Goal: Information Seeking & Learning: Learn about a topic

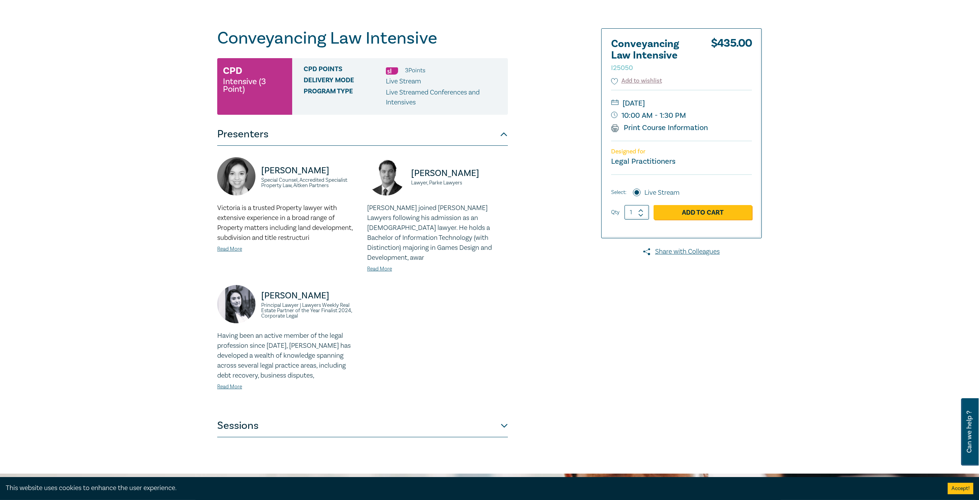
scroll to position [80, 0]
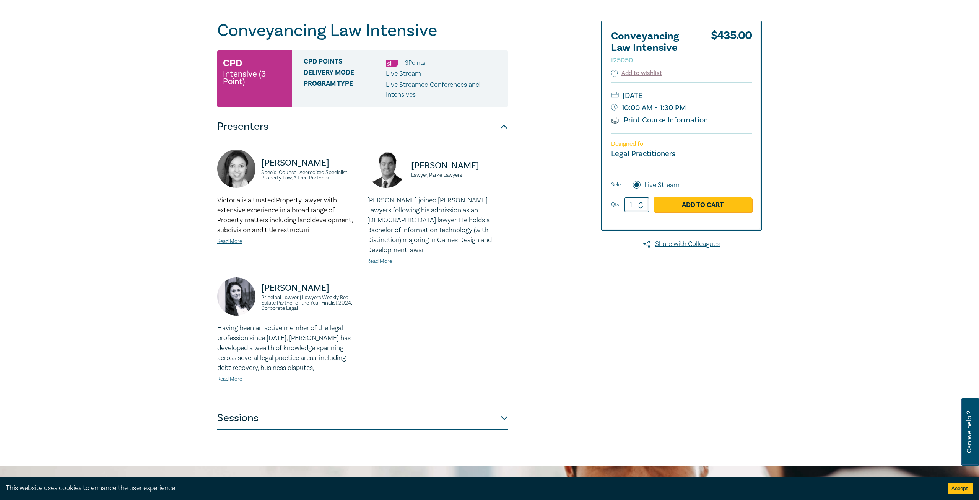
click at [387, 258] on link "Read More" at bounding box center [379, 261] width 25 height 7
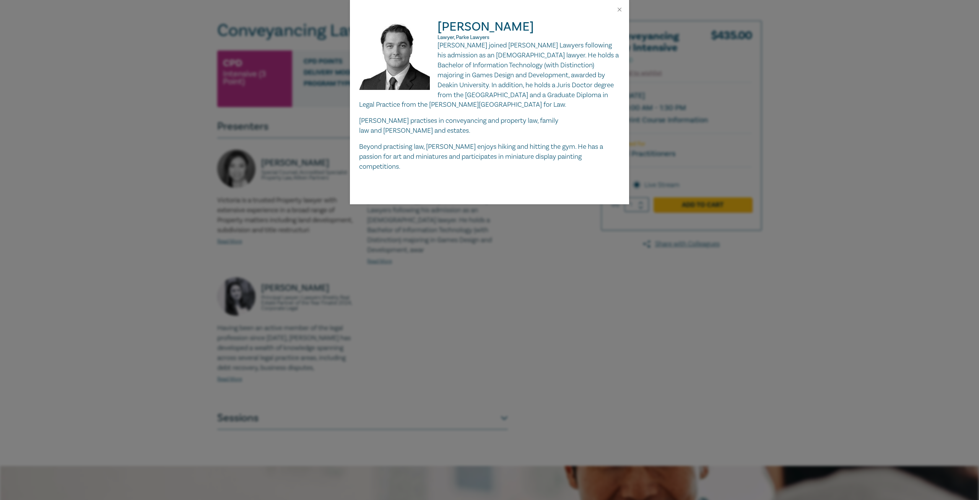
click at [408, 247] on div "[PERSON_NAME], [PERSON_NAME] Lawyers [PERSON_NAME] joined [PERSON_NAME] Lawyers…" at bounding box center [489, 250] width 979 height 500
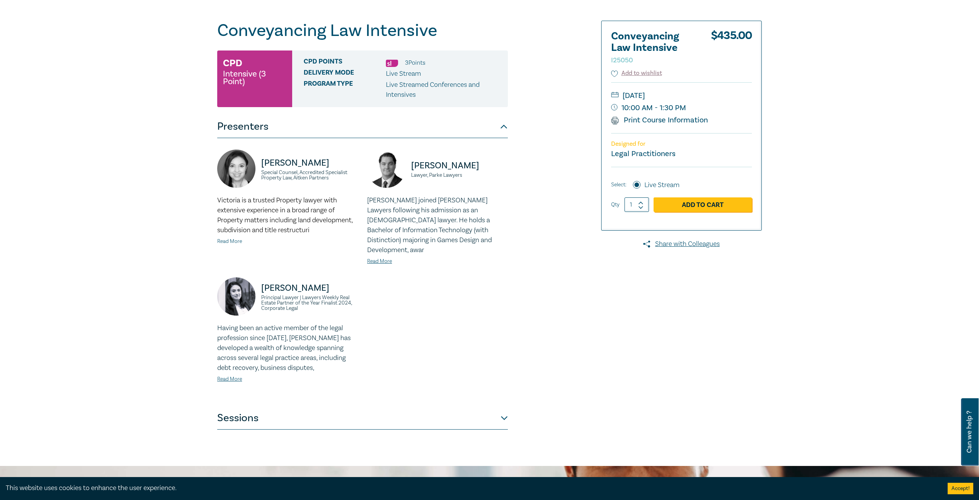
click at [232, 243] on link "Read More" at bounding box center [229, 241] width 25 height 7
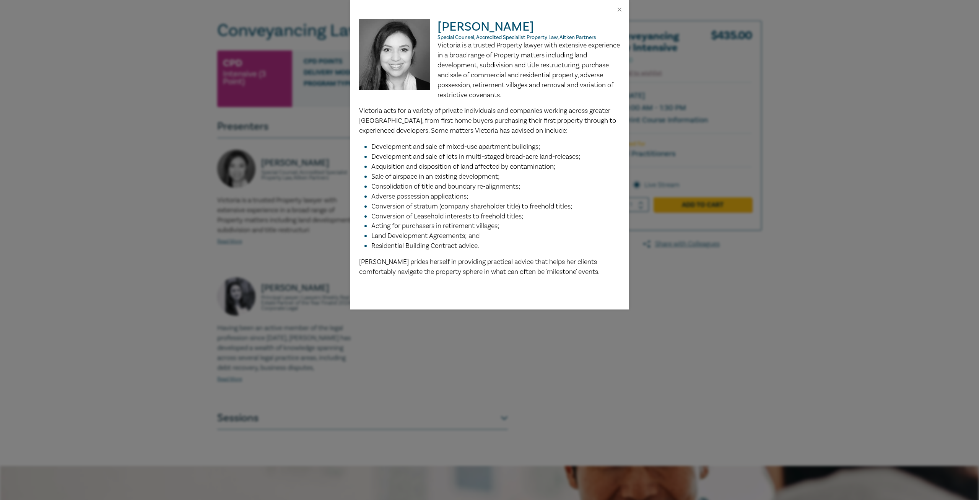
click at [332, 251] on div "[PERSON_NAME] Special Counsel, Accredited Specialist Property Law, [PERSON_NAME…" at bounding box center [489, 250] width 979 height 500
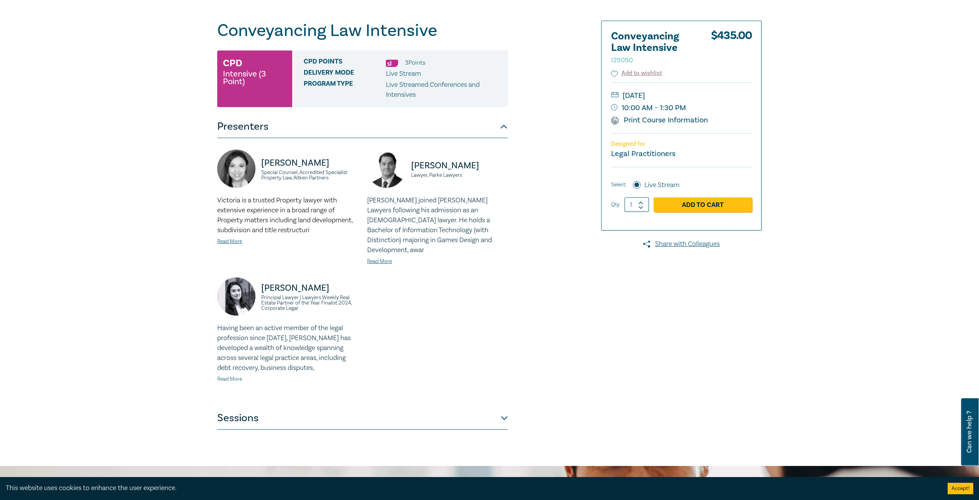
click at [239, 375] on link "Read More" at bounding box center [229, 378] width 25 height 7
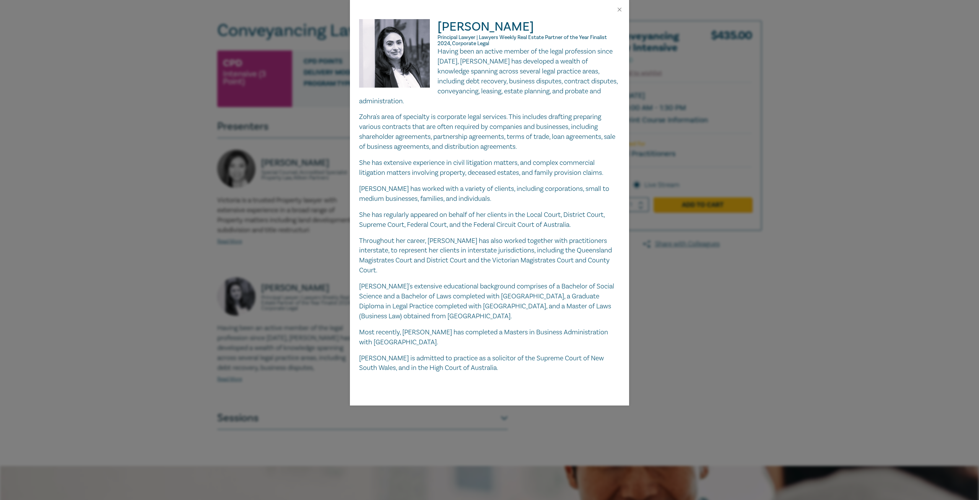
click at [338, 325] on div "[PERSON_NAME] Principal Lawyer | Lawyers Weekly Real Estate Partner of the Year…" at bounding box center [489, 250] width 979 height 500
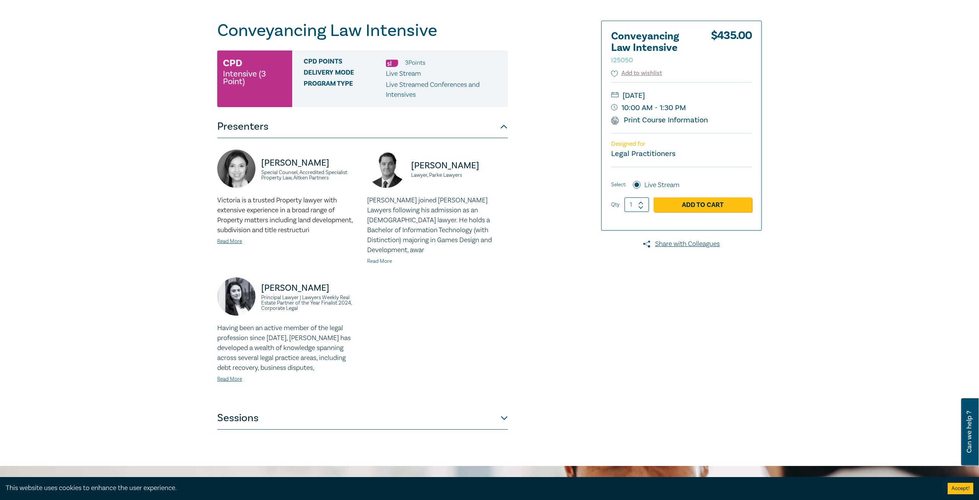
click at [382, 258] on link "Read More" at bounding box center [379, 261] width 25 height 7
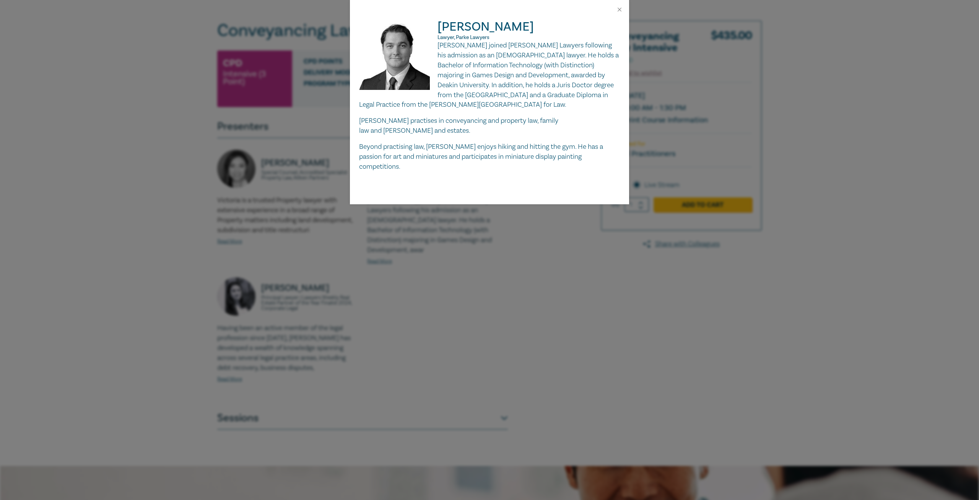
click at [400, 273] on div "[PERSON_NAME], [PERSON_NAME] Lawyers [PERSON_NAME] joined [PERSON_NAME] Lawyers…" at bounding box center [489, 250] width 979 height 500
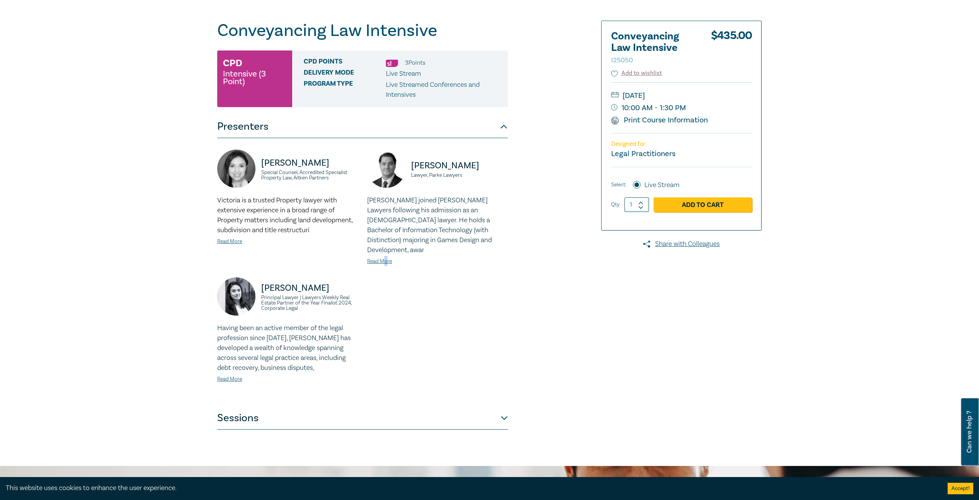
click at [386, 271] on div "[PERSON_NAME] Special Counsel, Accredited Specialist Property Law, [PERSON_NAME…" at bounding box center [363, 271] width 300 height 245
click at [402, 273] on div "[PERSON_NAME] Special Counsel, Accredited Specialist Property Law, [PERSON_NAME…" at bounding box center [363, 271] width 300 height 245
drag, startPoint x: 413, startPoint y: 274, endPoint x: 399, endPoint y: 276, distance: 14.7
click at [398, 276] on div "[PERSON_NAME] Special Counsel, Accredited Specialist Property Law, [PERSON_NAME…" at bounding box center [363, 271] width 300 height 245
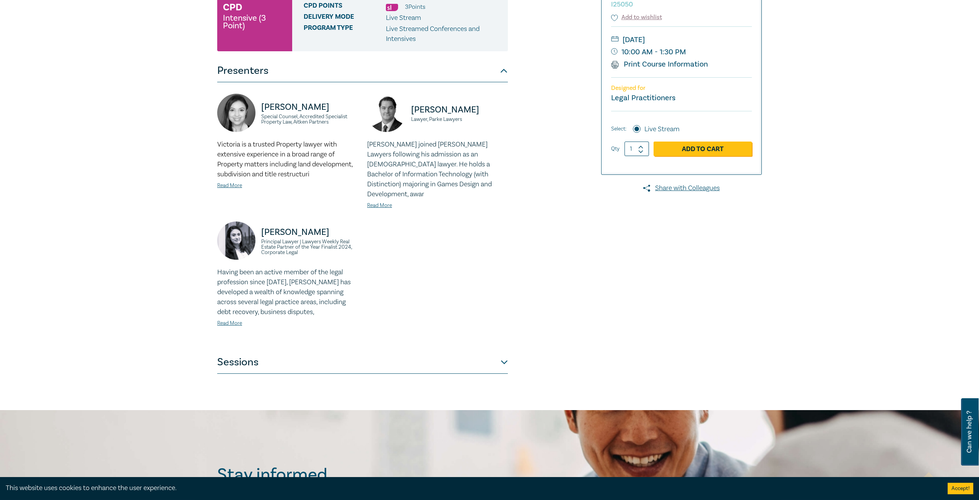
scroll to position [278, 0]
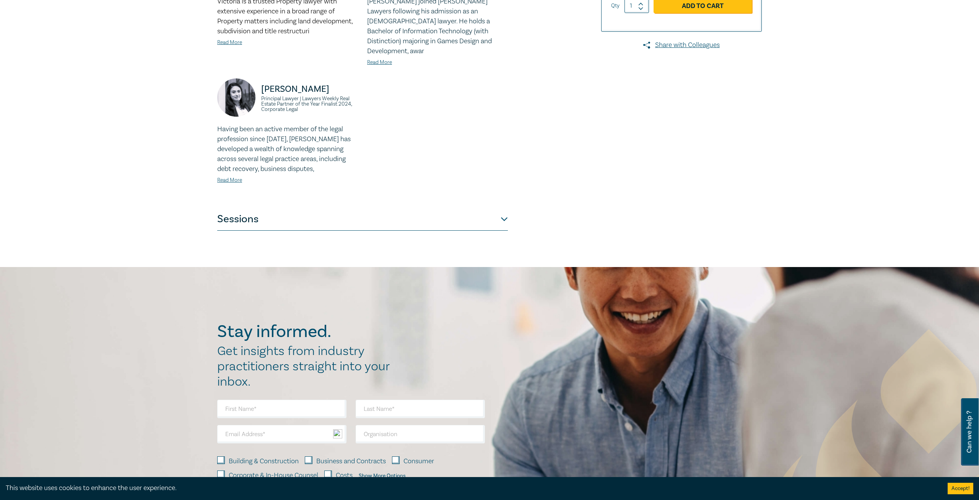
click at [402, 212] on button "Sessions" at bounding box center [362, 219] width 291 height 23
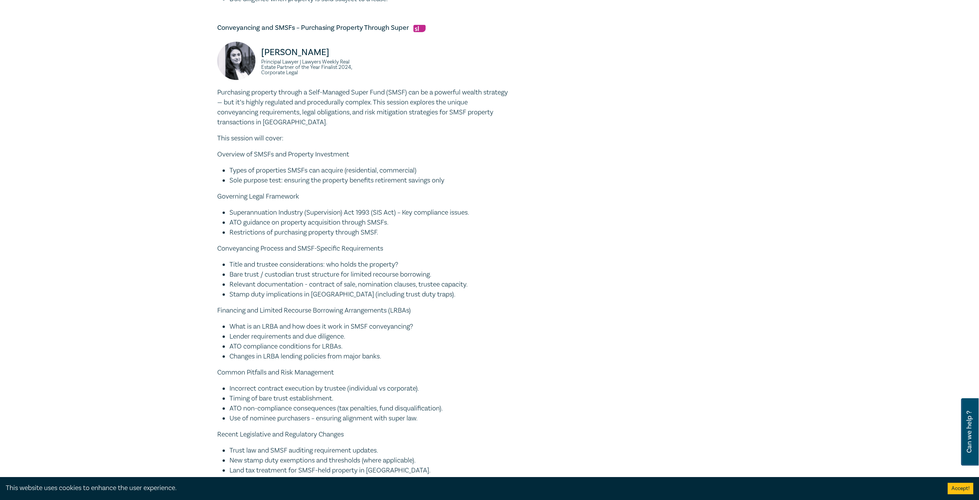
scroll to position [795, 0]
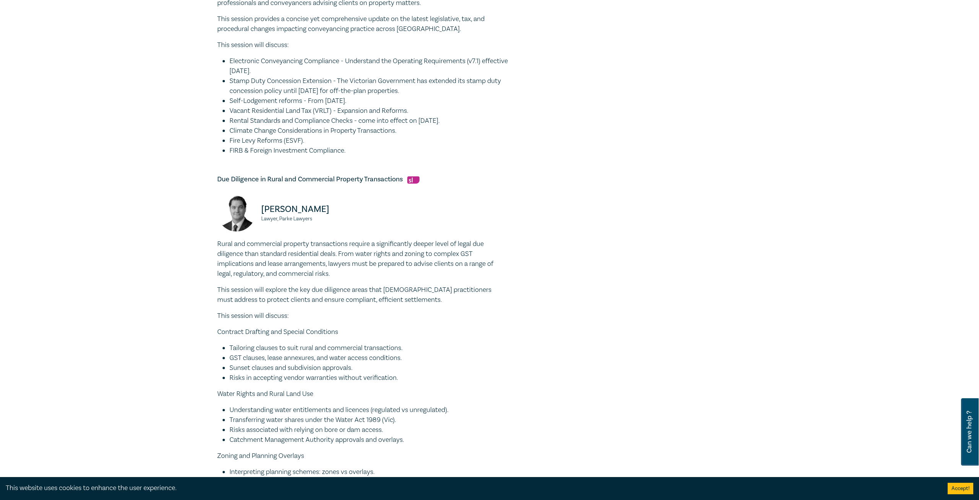
click at [516, 262] on div "Conveyancing Law Intensive I25050 CPD Intensive (3 Point) CPD Points 3 Point s …" at bounding box center [397, 446] width 369 height 1409
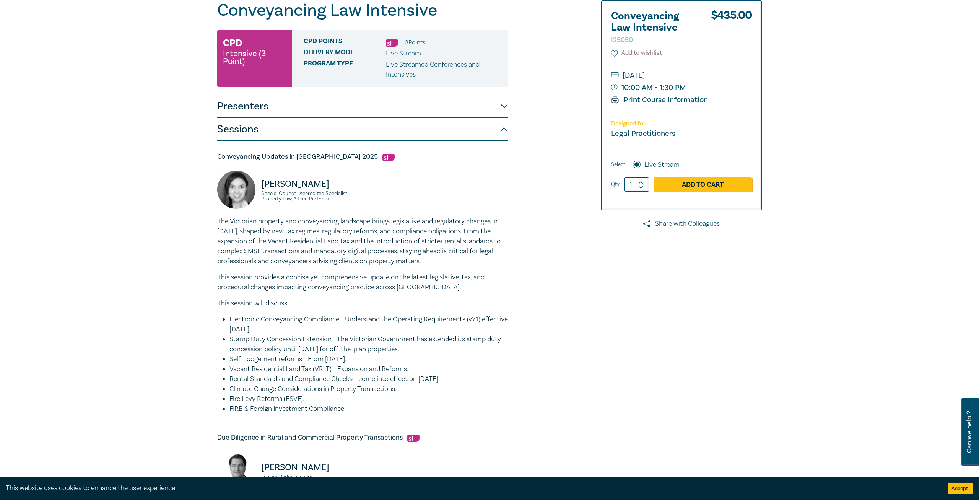
scroll to position [40, 0]
